Goal: Task Accomplishment & Management: Use online tool/utility

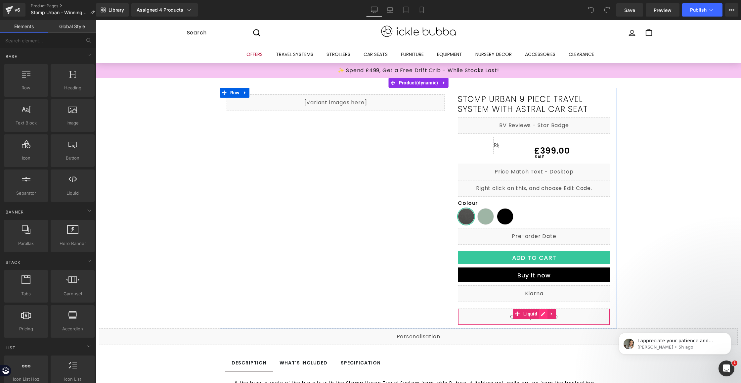
click at [541, 314] on div "Liquid" at bounding box center [534, 316] width 152 height 17
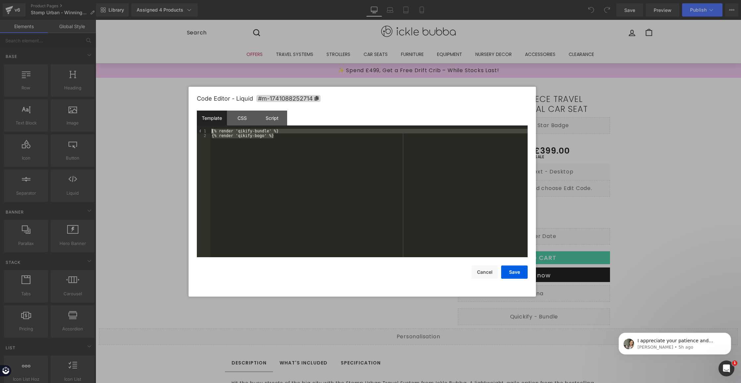
drag, startPoint x: 290, startPoint y: 141, endPoint x: 123, endPoint y: 91, distance: 174.1
click at [123, 91] on body "You are previewing how the will restyle your page. You can not edit Elements in…" at bounding box center [370, 191] width 741 height 383
click at [245, 119] on div "CSS" at bounding box center [242, 117] width 30 height 15
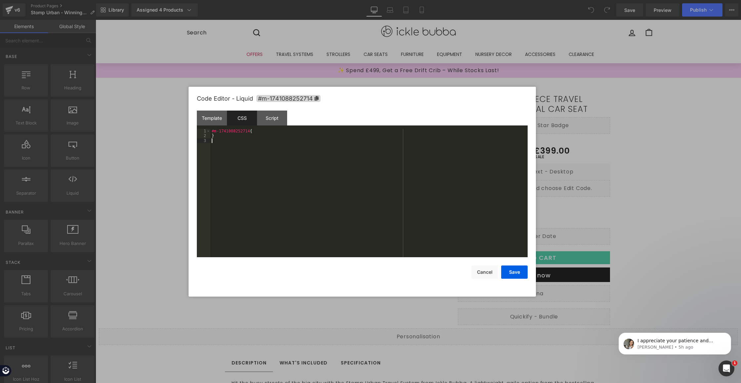
drag, startPoint x: 290, startPoint y: 166, endPoint x: 170, endPoint y: 96, distance: 138.9
click at [170, 96] on body "You are previewing how the will restyle your page. You can not edit Elements in…" at bounding box center [370, 191] width 741 height 383
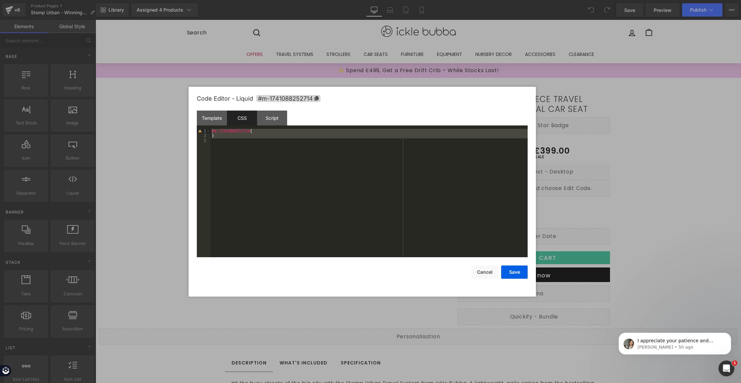
click at [272, 126] on div "Template CSS Script Data" at bounding box center [362, 119] width 331 height 18
click at [274, 123] on div "Script" at bounding box center [272, 117] width 30 height 15
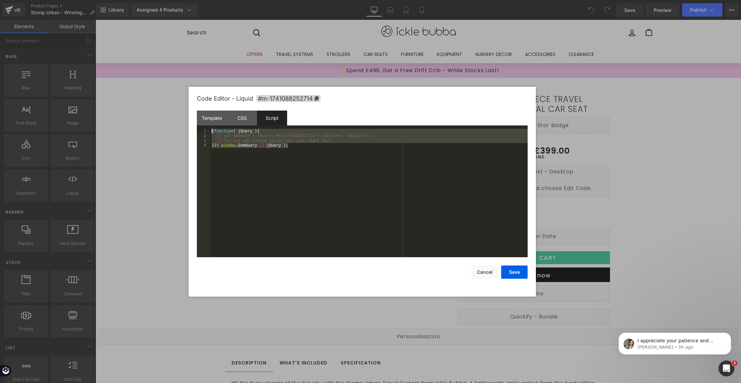
drag, startPoint x: 305, startPoint y: 168, endPoint x: 150, endPoint y: 107, distance: 167.1
click at [150, 107] on body "You are previewing how the will restyle your page. You can not edit Elements in…" at bounding box center [370, 191] width 741 height 383
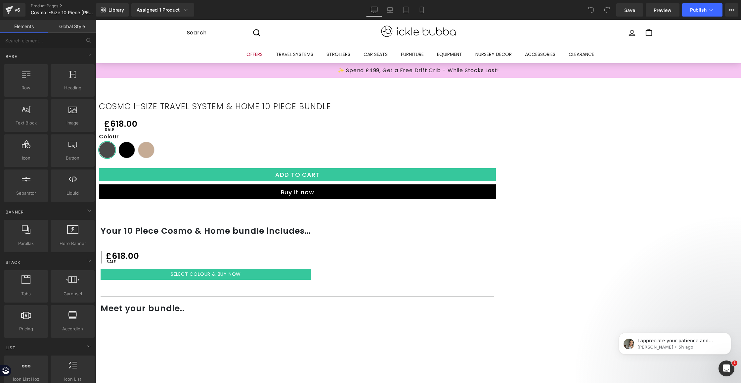
click at [496, 209] on div "Liquid" at bounding box center [297, 209] width 397 height 0
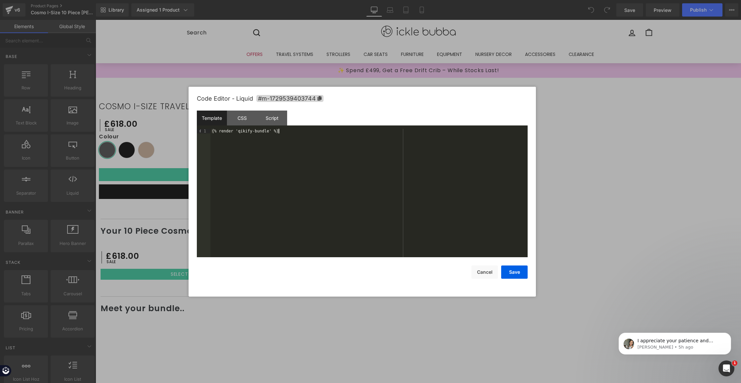
drag, startPoint x: 249, startPoint y: 130, endPoint x: 113, endPoint y: 98, distance: 139.7
click at [113, 98] on body "You are previewing how the will restyle your page. You can not edit Elements in…" at bounding box center [370, 191] width 741 height 383
click at [526, 270] on button "Save" at bounding box center [514, 271] width 26 height 13
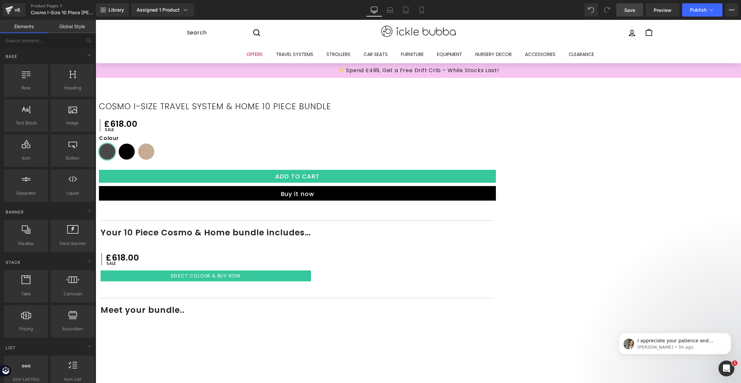
click at [633, 7] on span "Save" at bounding box center [629, 10] width 11 height 7
click at [700, 11] on span "Publish" at bounding box center [698, 9] width 17 height 5
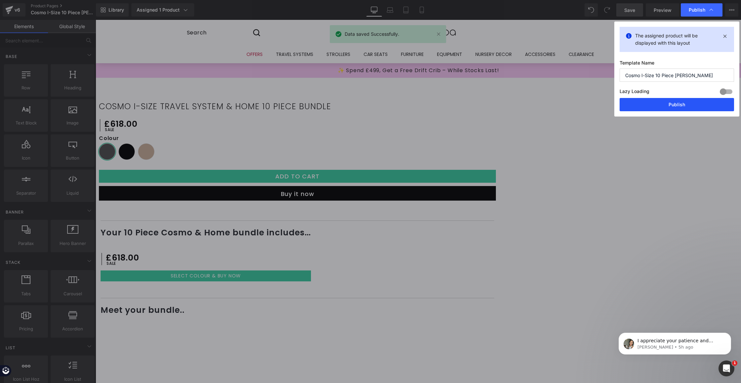
click at [690, 101] on button "Publish" at bounding box center [677, 104] width 114 height 13
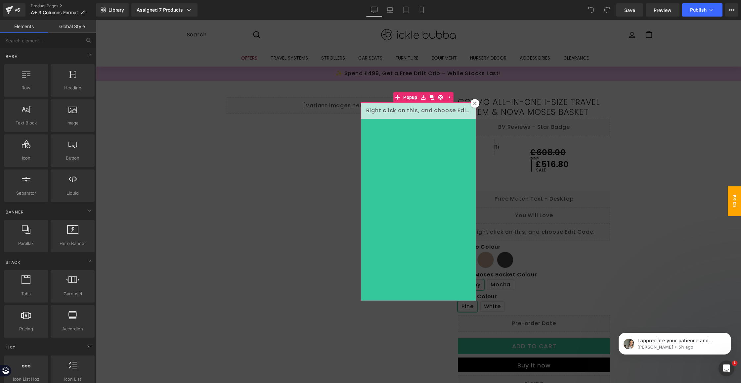
click at [473, 104] on icon at bounding box center [475, 104] width 4 height 4
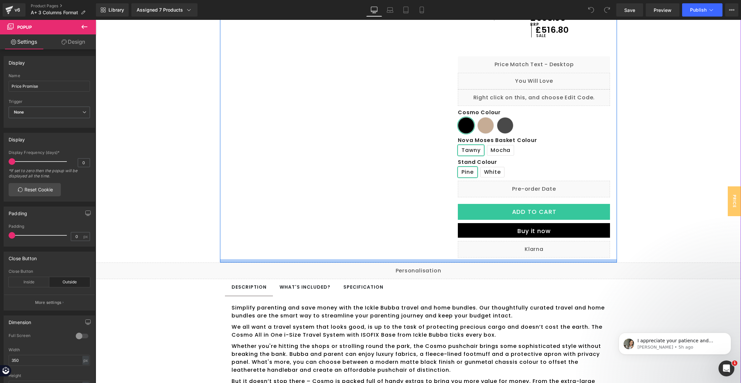
scroll to position [118, 0]
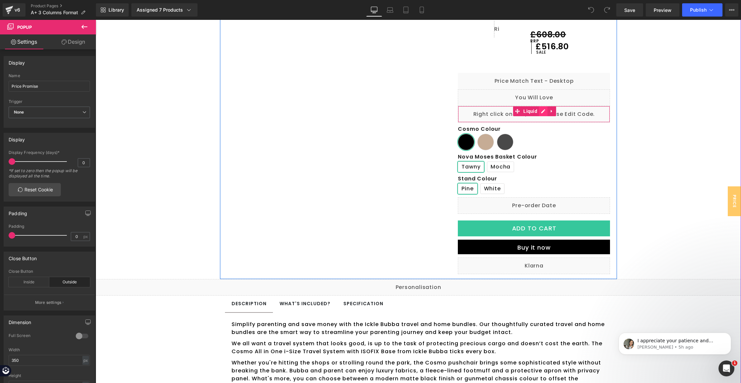
click at [537, 112] on div "Liquid" at bounding box center [534, 114] width 152 height 17
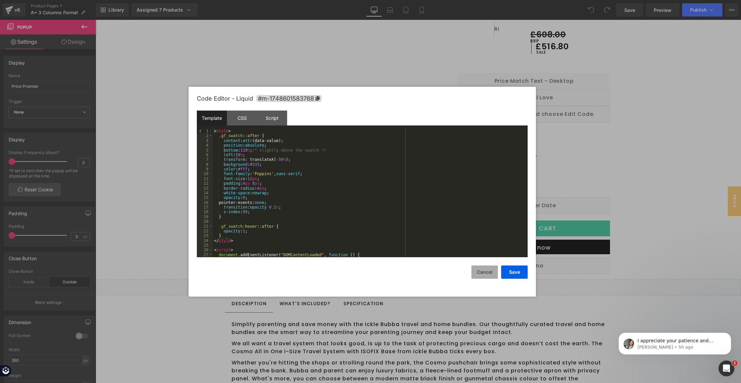
click at [480, 275] on button "Cancel" at bounding box center [484, 271] width 26 height 13
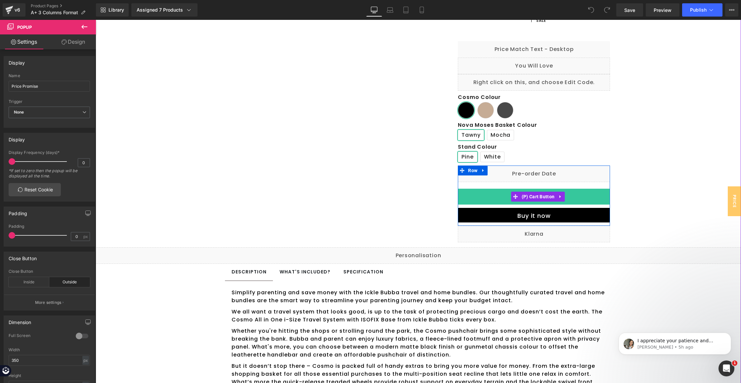
scroll to position [263, 0]
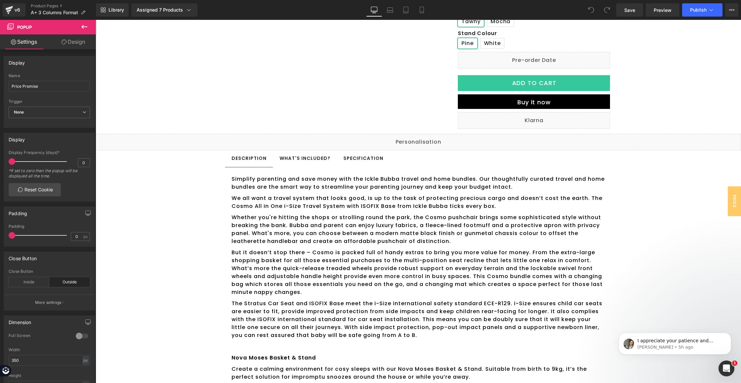
click at [83, 27] on icon at bounding box center [84, 27] width 6 height 4
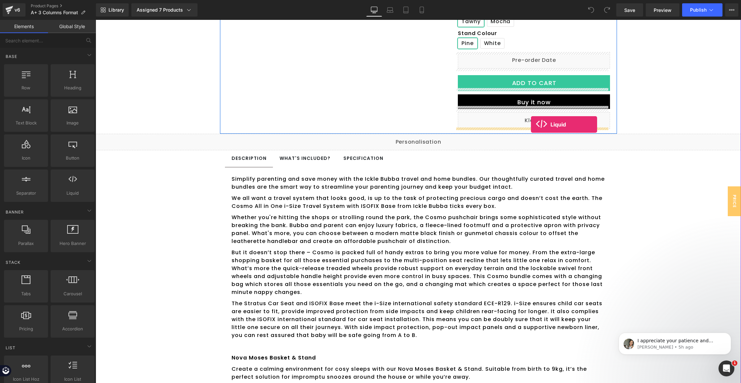
drag, startPoint x: 170, startPoint y: 215, endPoint x: 531, endPoint y: 124, distance: 372.4
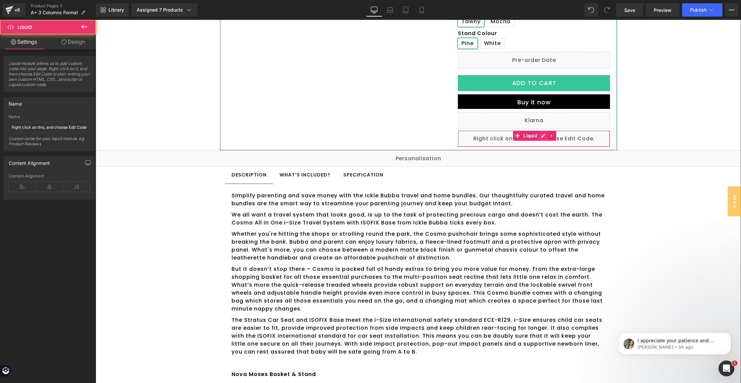
click at [541, 134] on div "Liquid" at bounding box center [534, 138] width 152 height 17
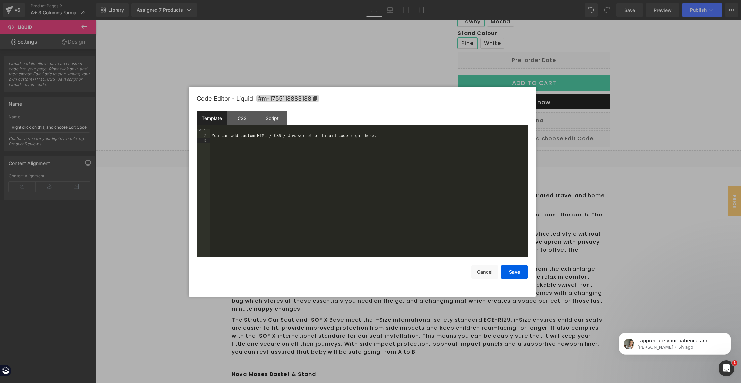
drag, startPoint x: 335, startPoint y: 164, endPoint x: 138, endPoint y: 105, distance: 205.7
click at [138, 105] on body "Liquid You are previewing how the will restyle your page. You can not edit Elem…" at bounding box center [370, 191] width 741 height 383
click at [235, 124] on div "CSS" at bounding box center [242, 117] width 30 height 15
drag, startPoint x: 281, startPoint y: 169, endPoint x: 278, endPoint y: 167, distance: 3.5
click at [278, 167] on div "#m-1755118883188 { }" at bounding box center [368, 198] width 317 height 138
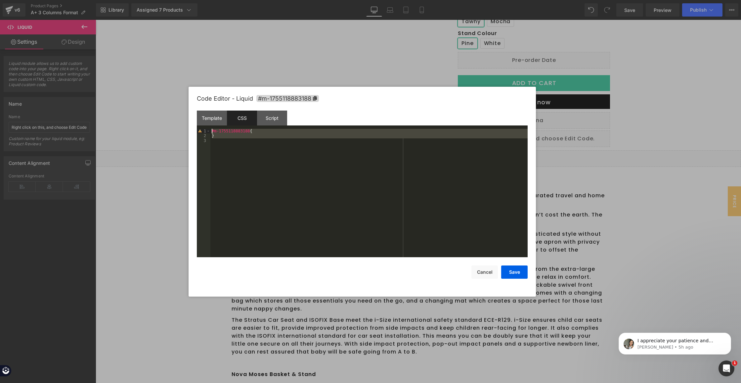
drag, startPoint x: 278, startPoint y: 167, endPoint x: 151, endPoint y: 102, distance: 142.9
click at [151, 102] on body "Liquid You are previewing how the will restyle your page. You can not edit Elem…" at bounding box center [370, 191] width 741 height 383
drag, startPoint x: 209, startPoint y: 141, endPoint x: 174, endPoint y: 91, distance: 60.8
click at [174, 91] on body "Liquid You are previewing how the will restyle your page. You can not edit Elem…" at bounding box center [370, 191] width 741 height 383
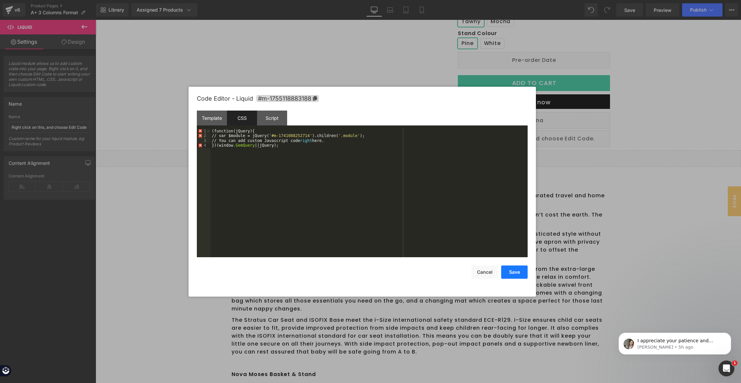
click at [514, 270] on button "Save" at bounding box center [514, 271] width 26 height 13
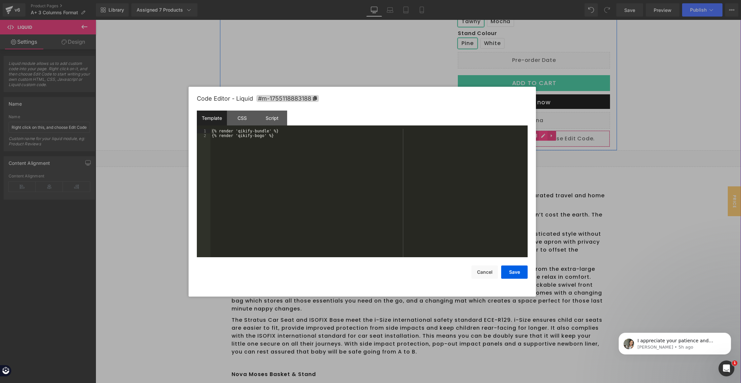
click at [541, 133] on div "Liquid" at bounding box center [534, 138] width 152 height 17
drag, startPoint x: 486, startPoint y: 271, endPoint x: 119, endPoint y: 227, distance: 369.9
click at [486, 271] on button "Cancel" at bounding box center [484, 271] width 26 height 13
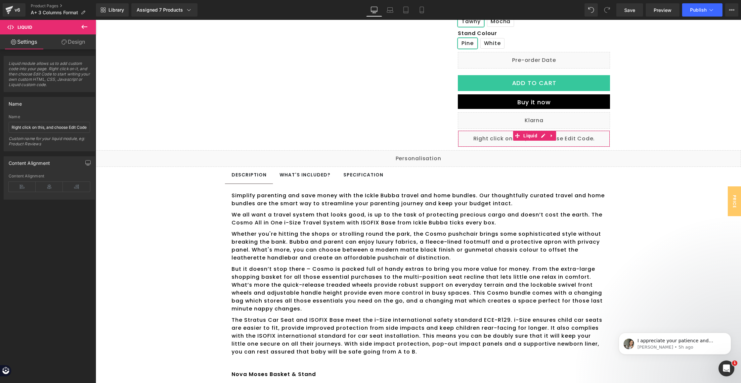
click at [54, 134] on div "Name Right click on this, and choose Edit Code. Custom name for your liquid mod…" at bounding box center [49, 132] width 81 height 36
click at [54, 127] on input "Right click on this, and choose Edit Code." at bounding box center [49, 127] width 81 height 11
type input "Qikify"
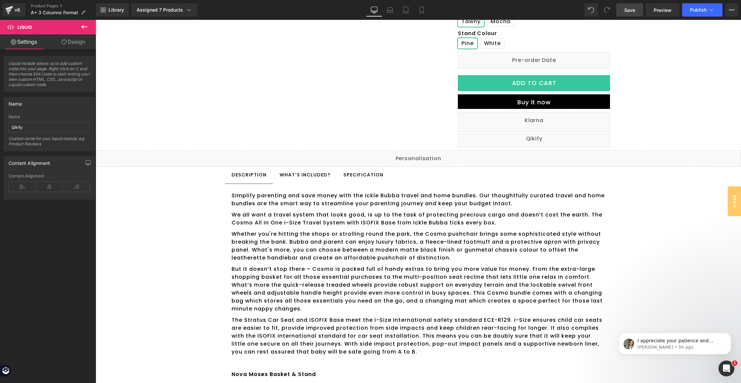
click at [630, 10] on span "Save" at bounding box center [629, 10] width 11 height 7
click at [697, 12] on span "Publish" at bounding box center [698, 9] width 17 height 5
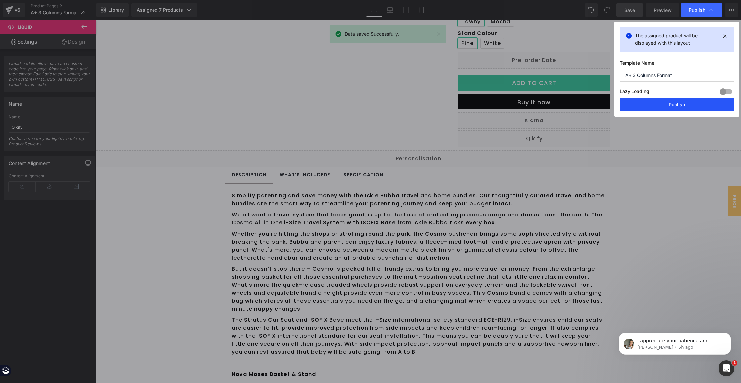
click at [706, 102] on button "Publish" at bounding box center [677, 104] width 114 height 13
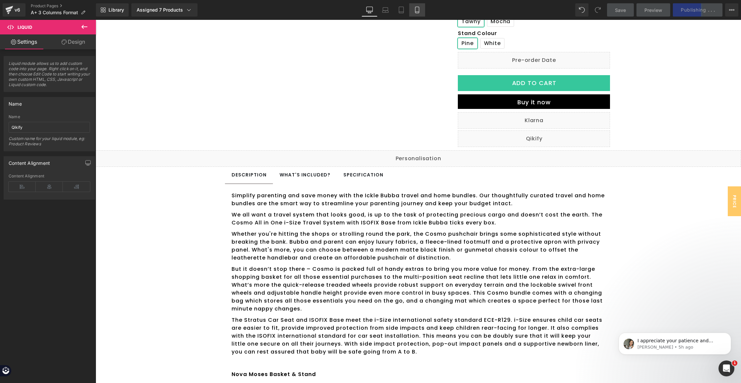
click at [417, 9] on icon at bounding box center [417, 10] width 7 height 7
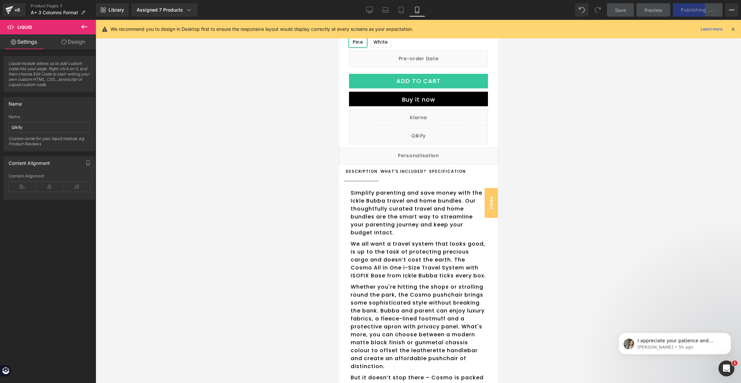
scroll to position [238, 0]
